Goal: Task Accomplishment & Management: Manage account settings

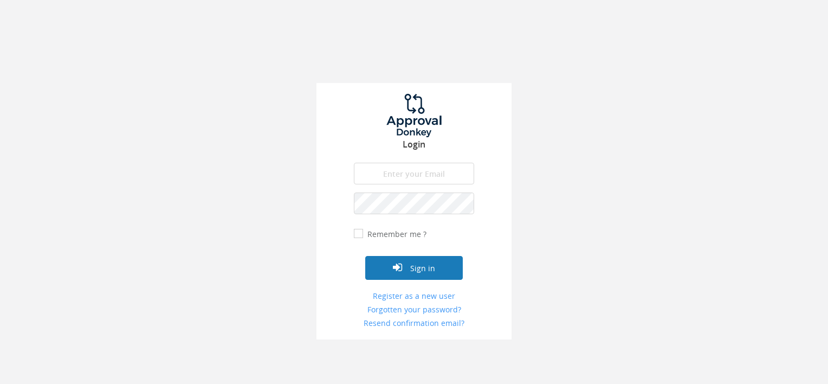
type input "[PERSON_NAME][EMAIL_ADDRESS][DOMAIN_NAME]"
click at [437, 264] on button "Sign in" at bounding box center [414, 268] width 98 height 24
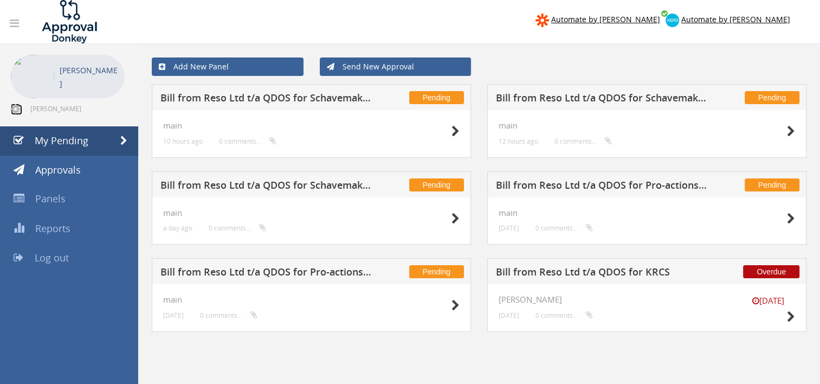
click at [13, 109] on icon at bounding box center [15, 108] width 9 height 11
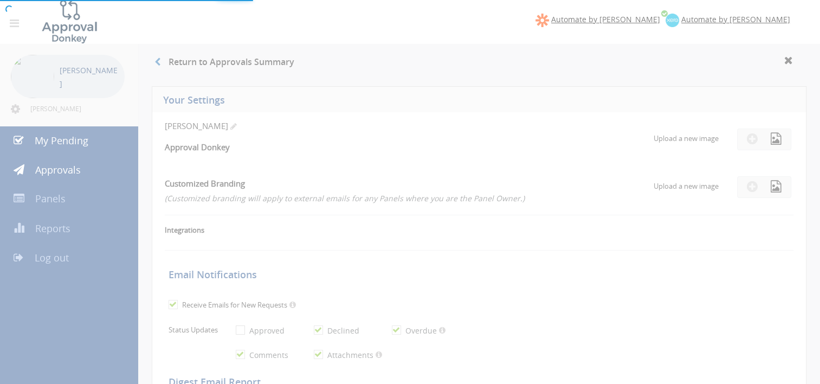
checkbox input "true"
select select "number:1"
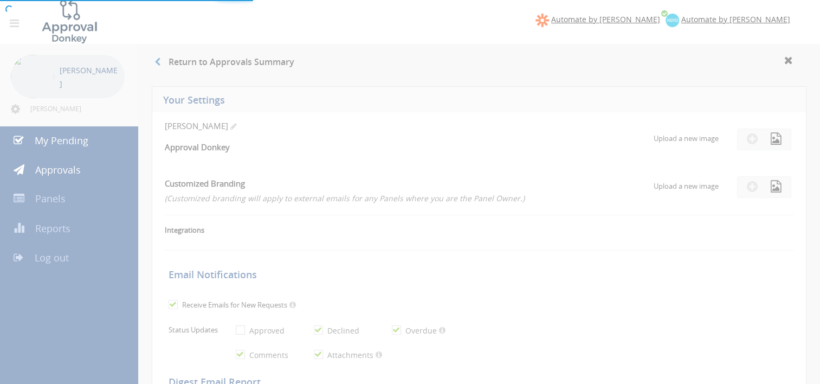
checkbox input "true"
type input "[DATE]"
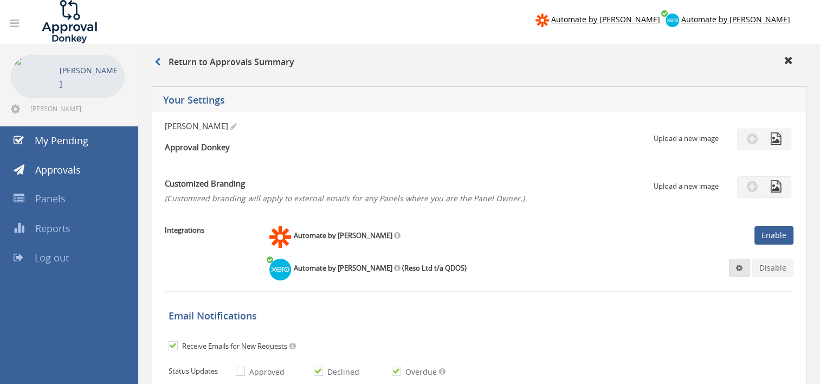
click at [739, 264] on span at bounding box center [739, 268] width 7 height 8
click at [694, 286] on link "Settings" at bounding box center [706, 288] width 82 height 17
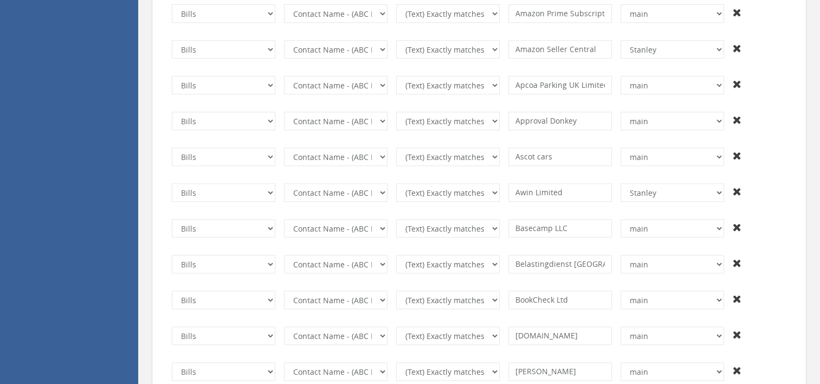
scroll to position [4221, 0]
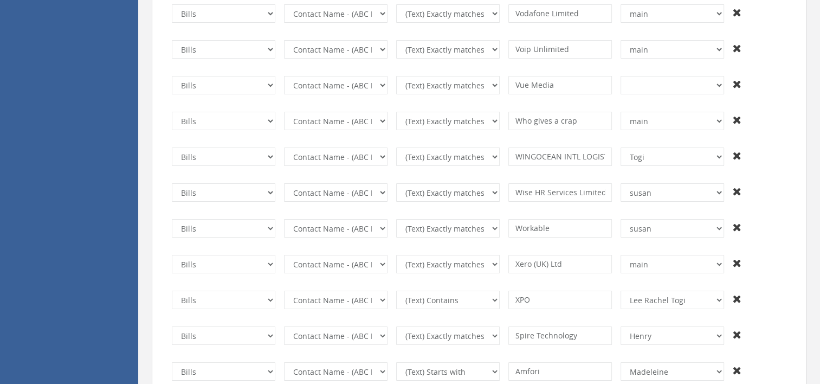
click at [782, 210] on td "Invoices Bills Credit Notes Purchase Orders The transaction is required. Invoic…" at bounding box center [479, 228] width 632 height 36
click at [713, 189] on select "+And [PERSON_NAME] [PERSON_NAME] and [PERSON_NAME] [PERSON_NAME] Shahd [PERSON_…" at bounding box center [671, 192] width 103 height 18
select select "number:13428"
click at [620, 183] on select "+And [PERSON_NAME] [PERSON_NAME] and [PERSON_NAME] [PERSON_NAME] Shahd [PERSON_…" at bounding box center [671, 192] width 103 height 18
click at [776, 215] on td at bounding box center [759, 228] width 62 height 27
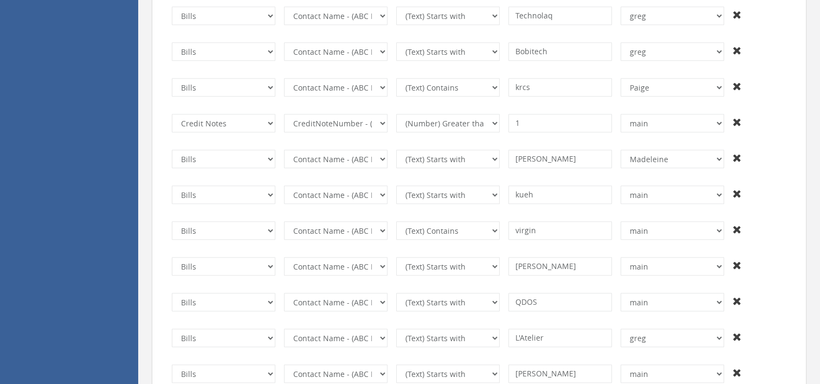
scroll to position [5417, 0]
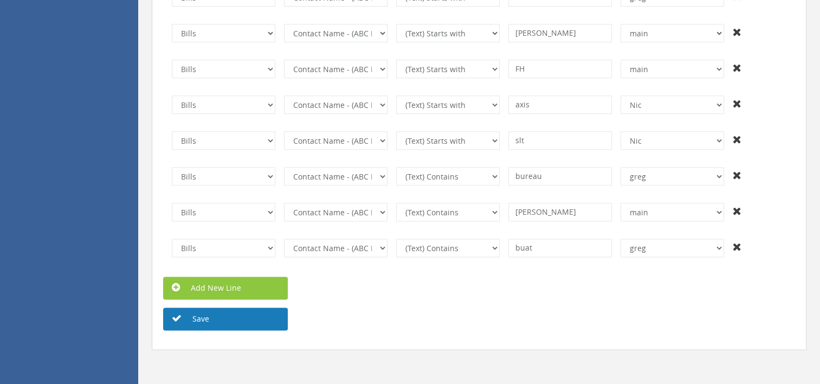
click at [204, 313] on button "Save" at bounding box center [225, 318] width 125 height 23
